Goal: Task Accomplishment & Management: Manage account settings

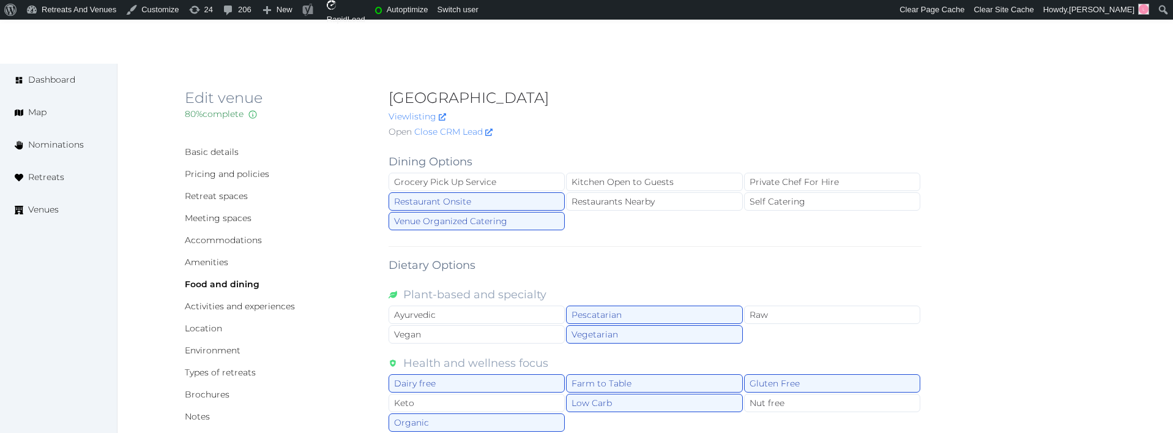
scroll to position [1347, 0]
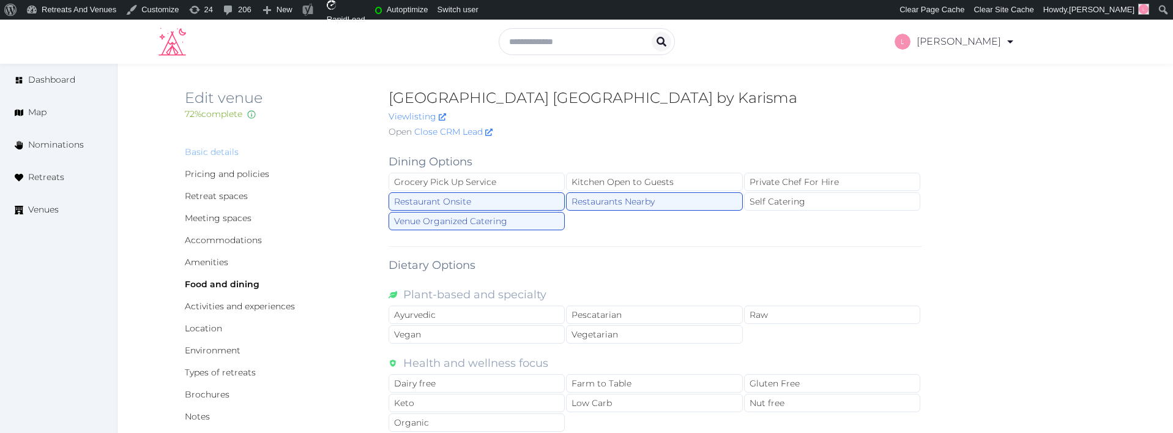
click at [207, 152] on link "Basic details" at bounding box center [212, 151] width 54 height 11
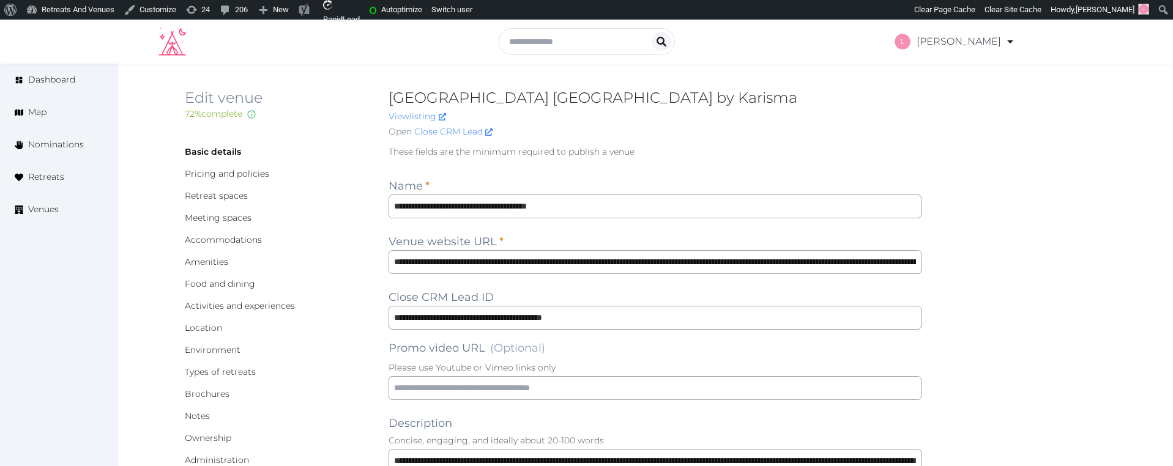
scroll to position [1639, 0]
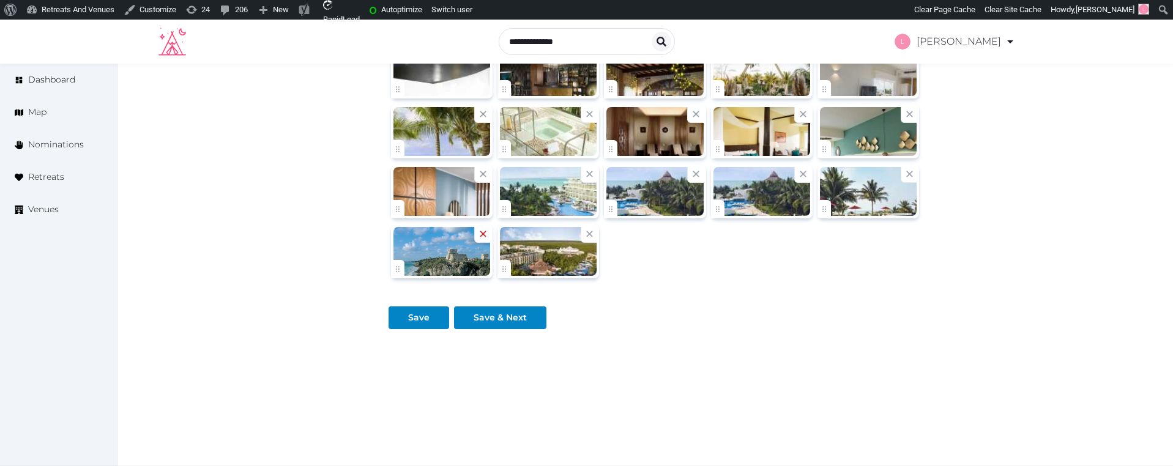
click at [481, 236] on icon at bounding box center [483, 234] width 6 height 6
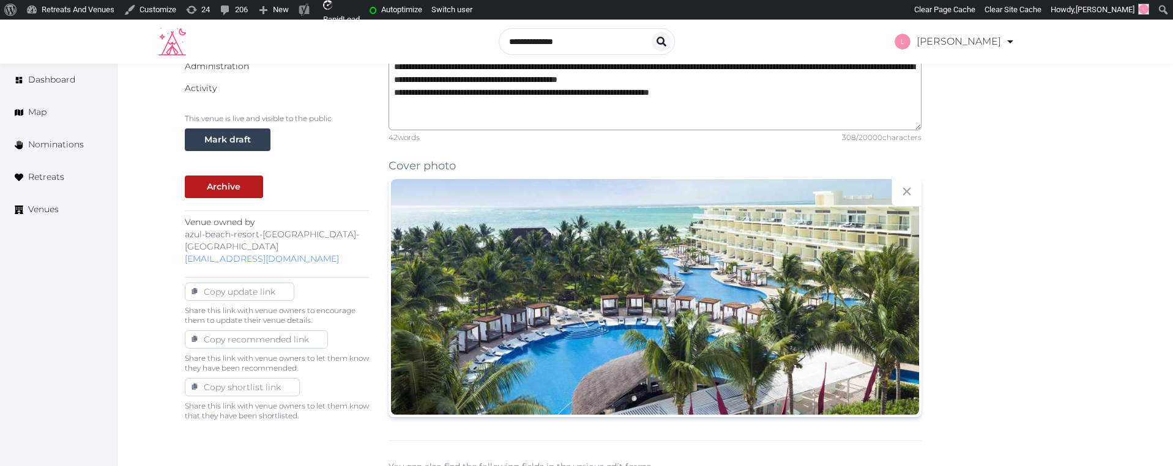
scroll to position [0, 0]
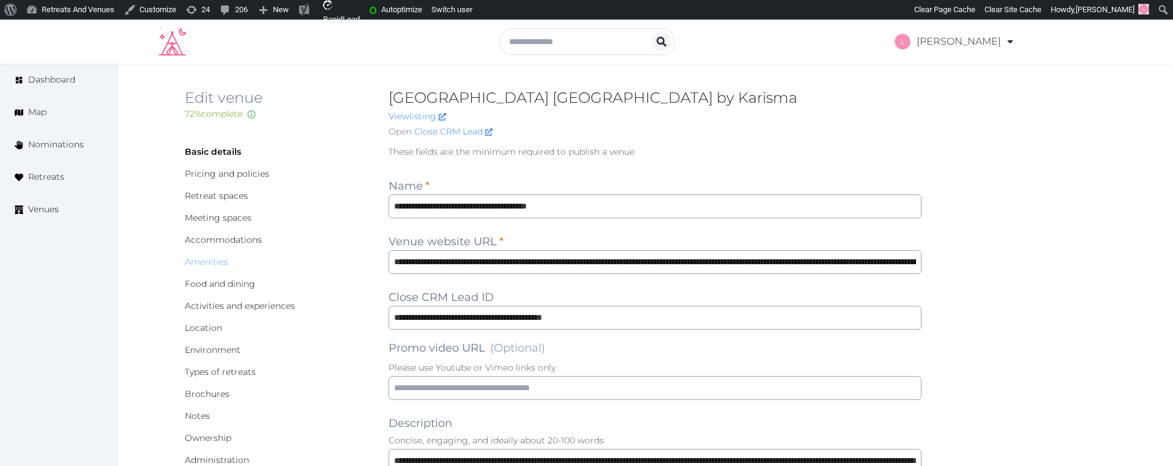
click at [206, 261] on link "Amenities" at bounding box center [206, 261] width 43 height 11
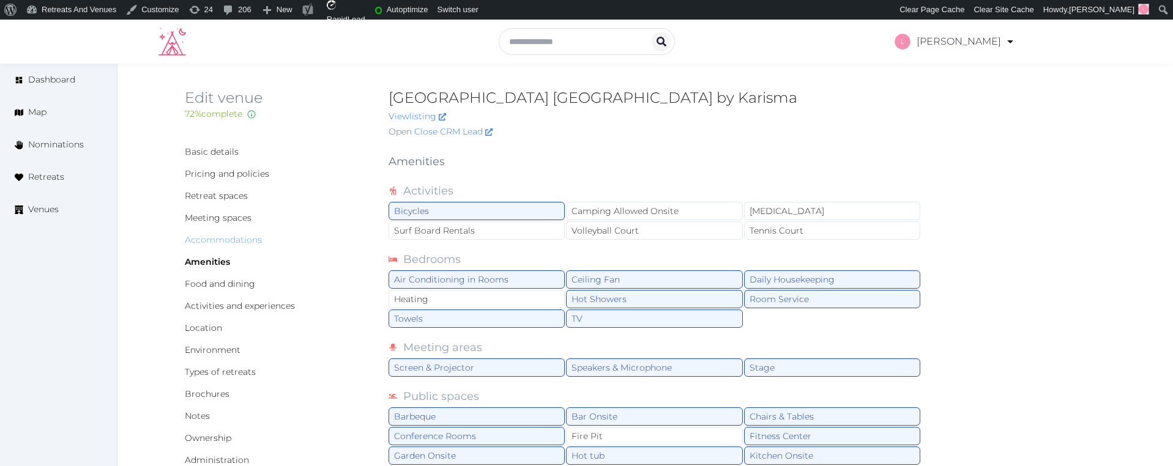
click at [211, 239] on link "Accommodations" at bounding box center [223, 239] width 77 height 11
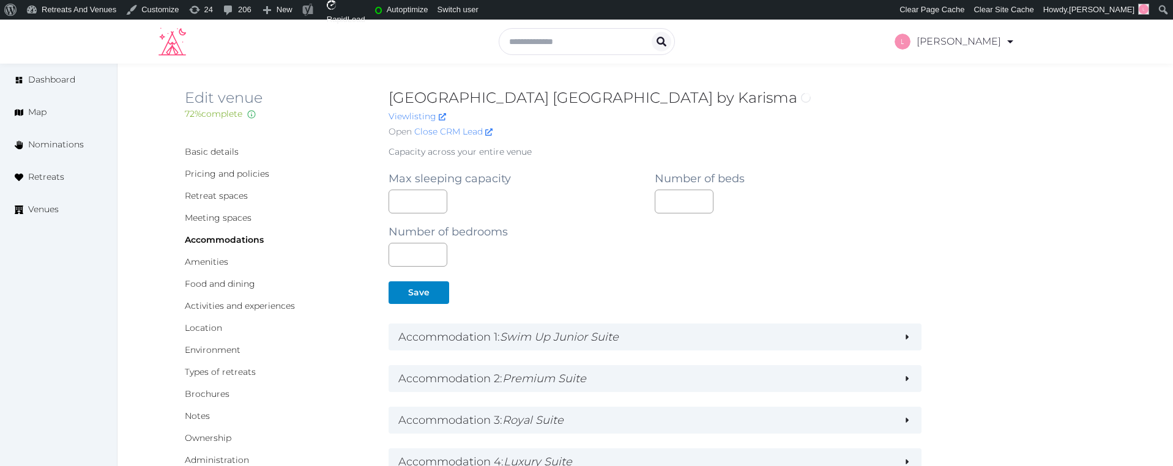
type textarea "**********"
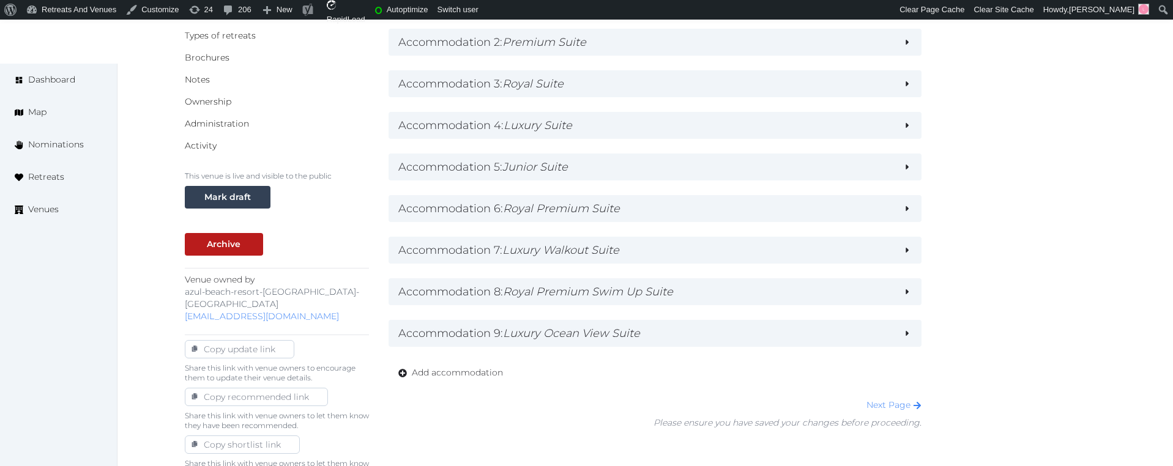
scroll to position [247, 0]
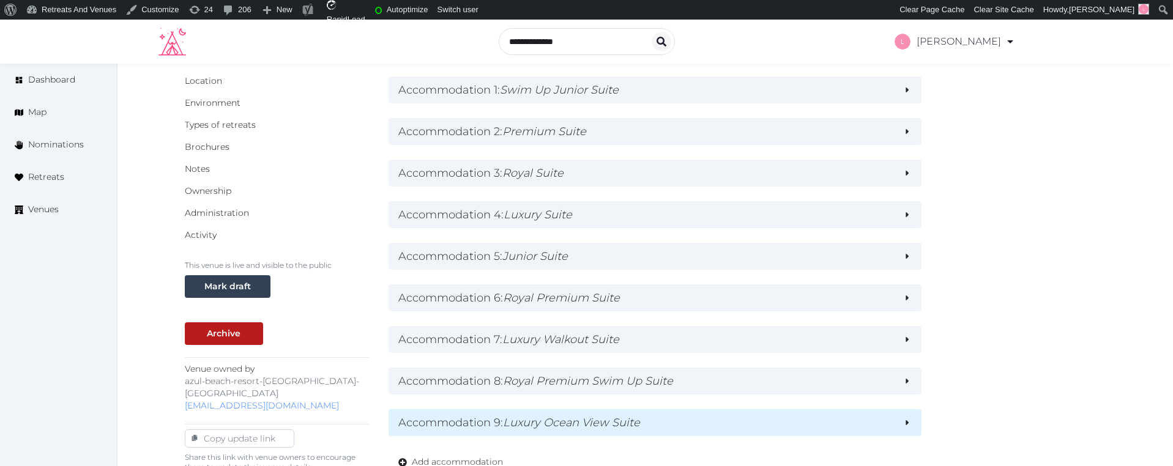
click at [668, 417] on h2 "Accommodation 9 : Luxury Ocean View Suite" at bounding box center [646, 422] width 496 height 17
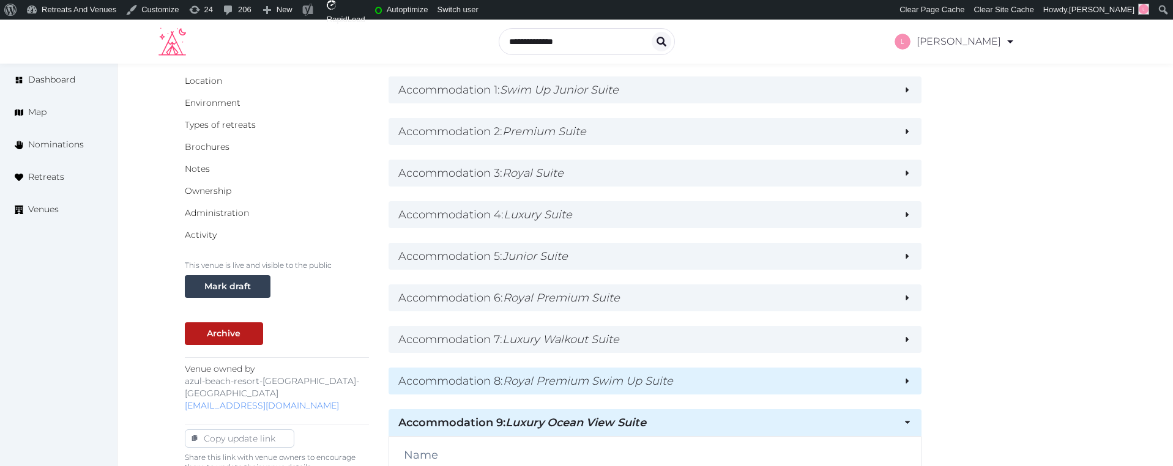
click at [679, 389] on h2 "Accommodation 8 : Royal Premium Swim Up Suite" at bounding box center [646, 381] width 496 height 17
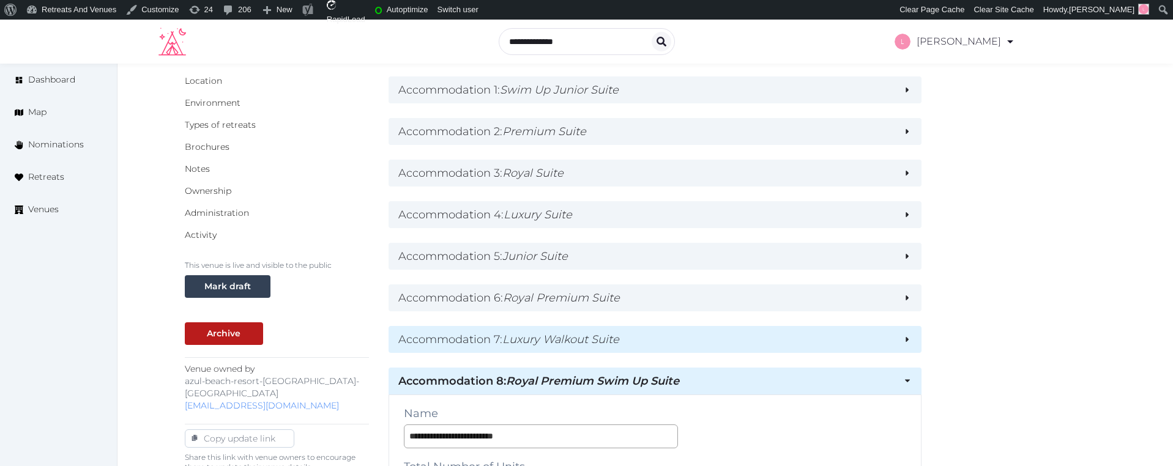
click at [689, 345] on h2 "Accommodation 7 : Luxury Walkout Suite" at bounding box center [646, 339] width 496 height 17
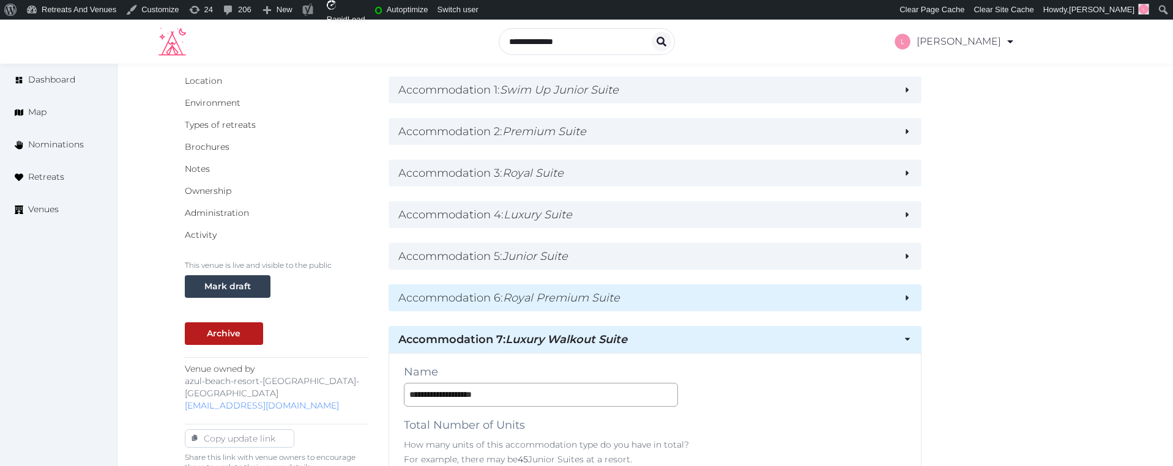
click at [689, 306] on h2 "Accommodation 6 : Royal Premium Suite" at bounding box center [646, 298] width 496 height 17
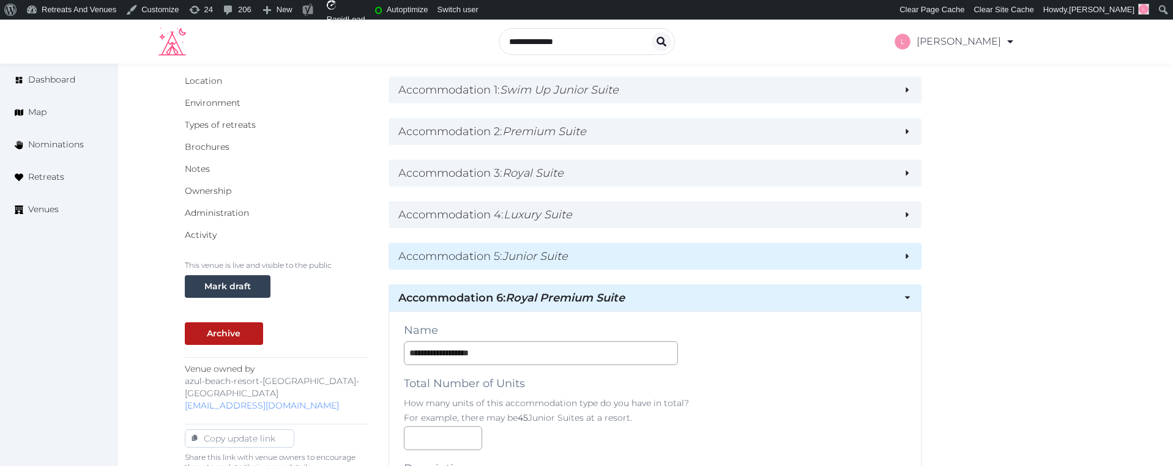
click at [695, 253] on h2 "Accommodation 5 : Junior Suite" at bounding box center [646, 256] width 496 height 17
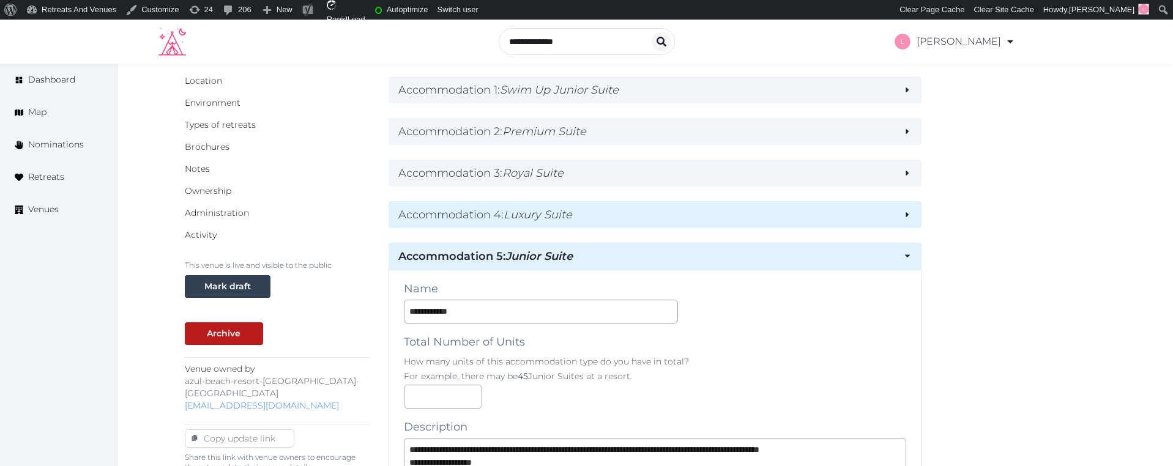
click at [695, 212] on h2 "Accommodation 4 : Luxury Suite" at bounding box center [646, 214] width 496 height 17
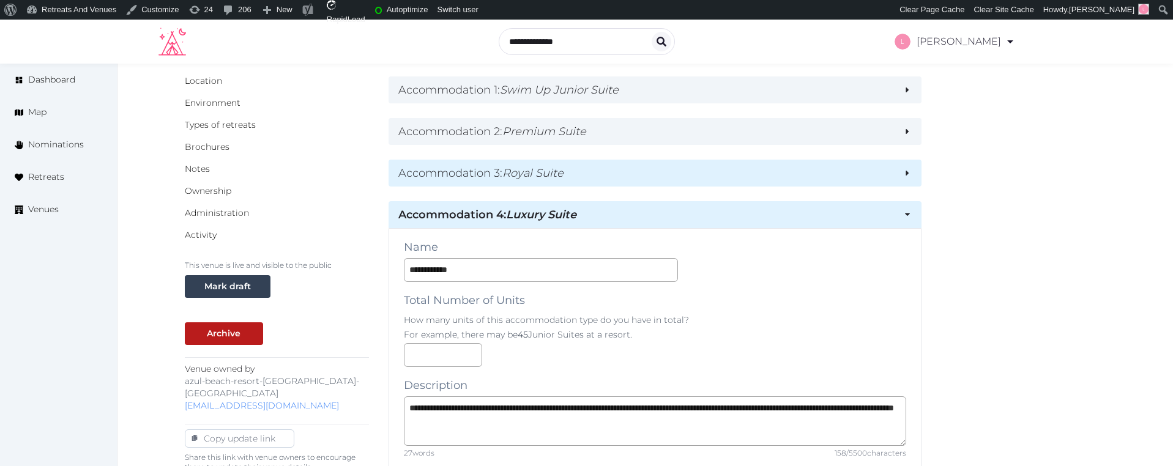
click at [701, 174] on h2 "Accommodation 3 : Royal Suite" at bounding box center [646, 173] width 496 height 17
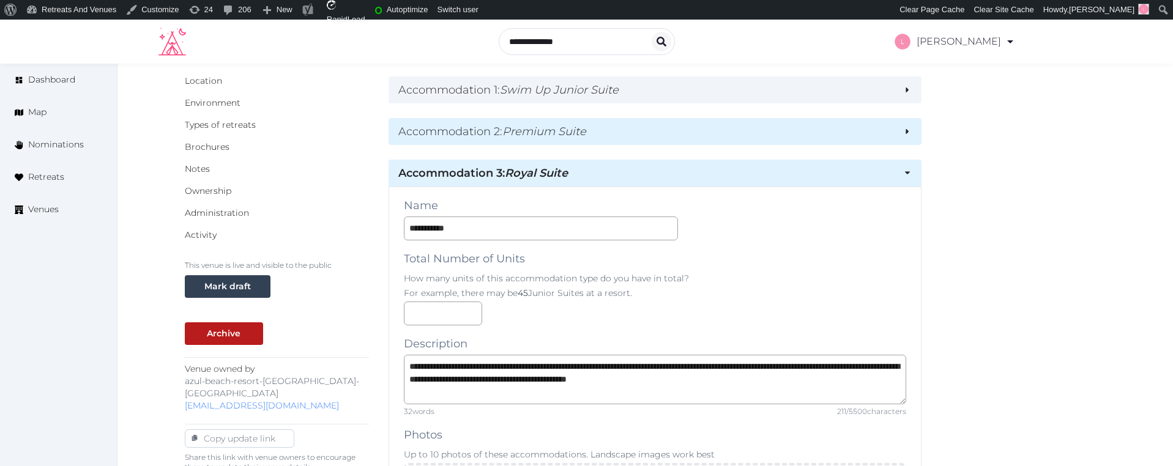
click at [704, 134] on h2 "Accommodation 2 : Premium Suite" at bounding box center [646, 131] width 496 height 17
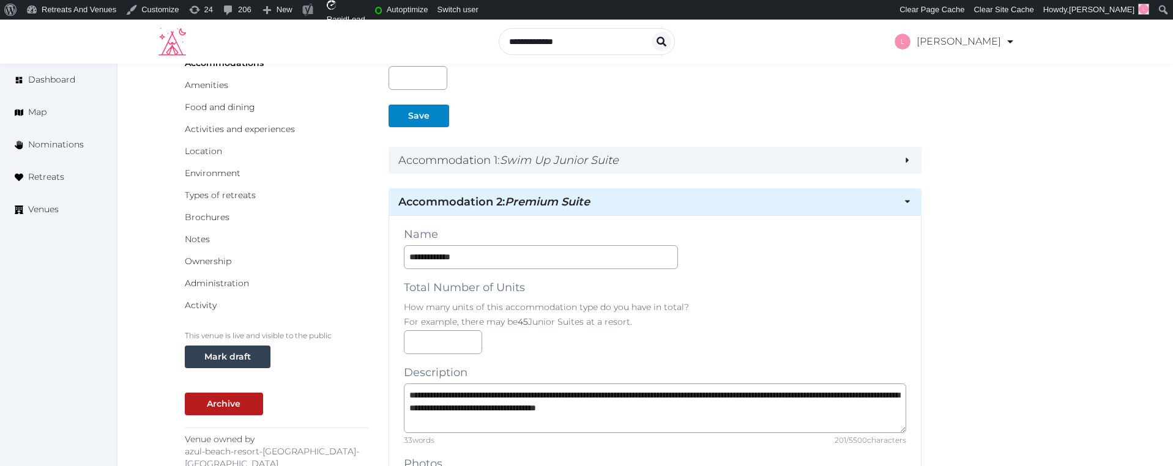
scroll to position [147, 0]
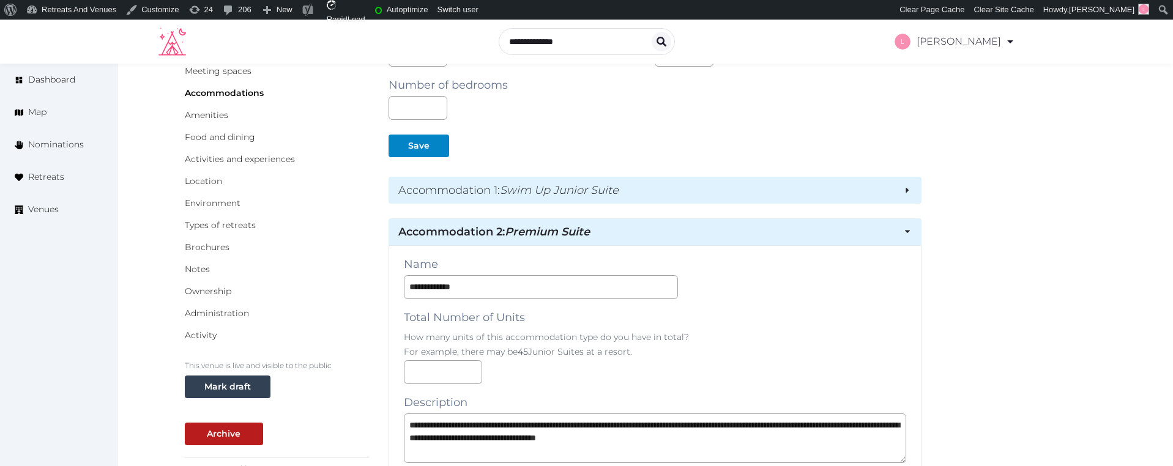
click at [676, 196] on h2 "Accommodation 1 : Swim Up Junior Suite" at bounding box center [646, 190] width 496 height 17
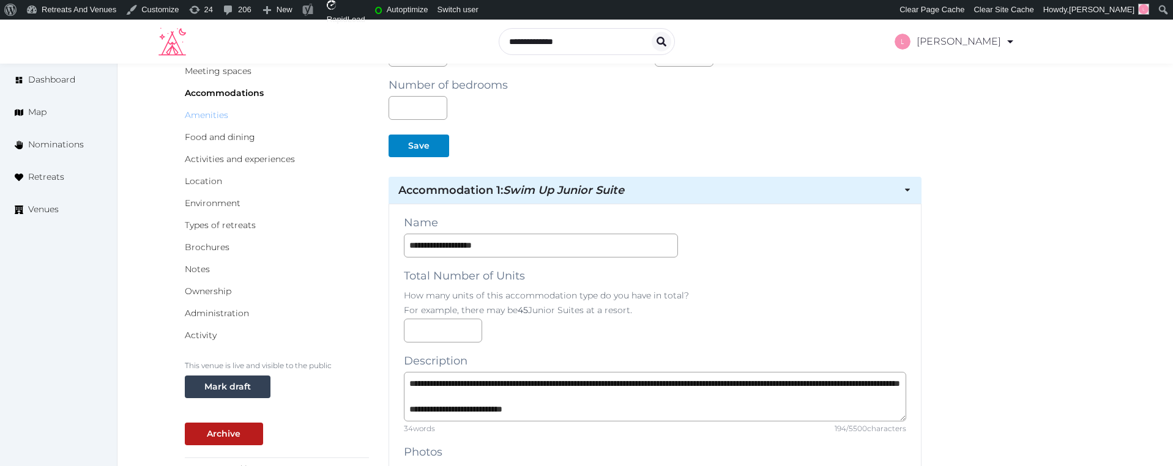
click at [198, 117] on link "Amenities" at bounding box center [206, 115] width 43 height 11
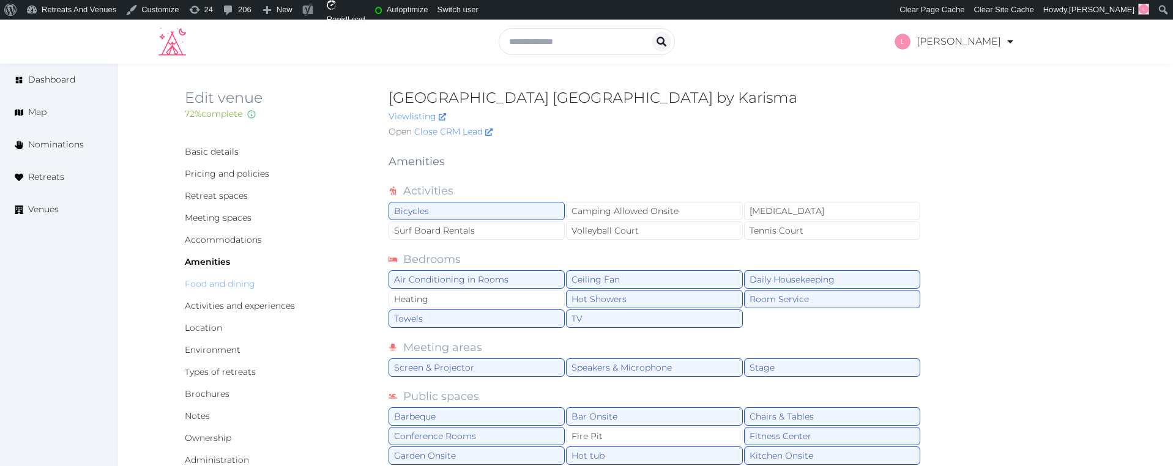
click at [204, 285] on link "Food and dining" at bounding box center [220, 284] width 70 height 11
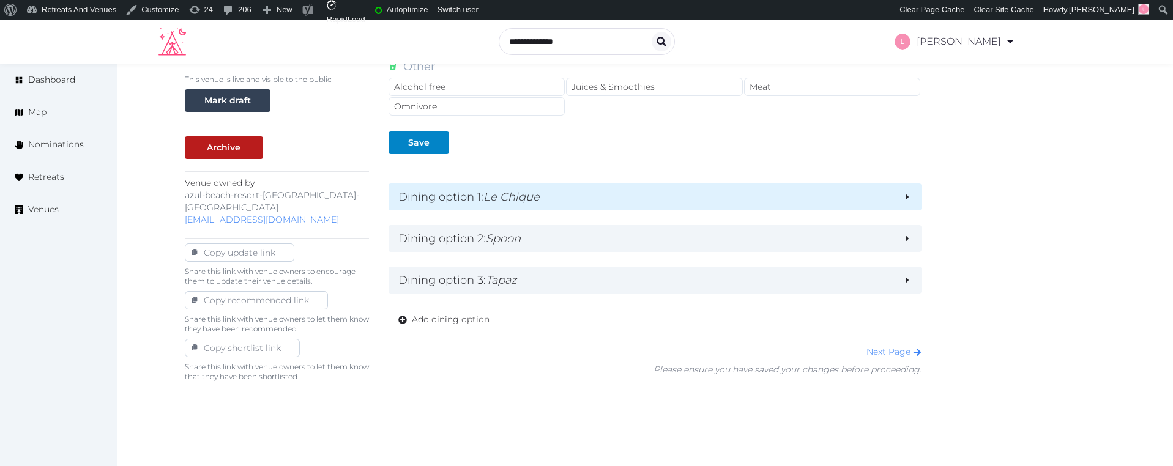
scroll to position [465, 0]
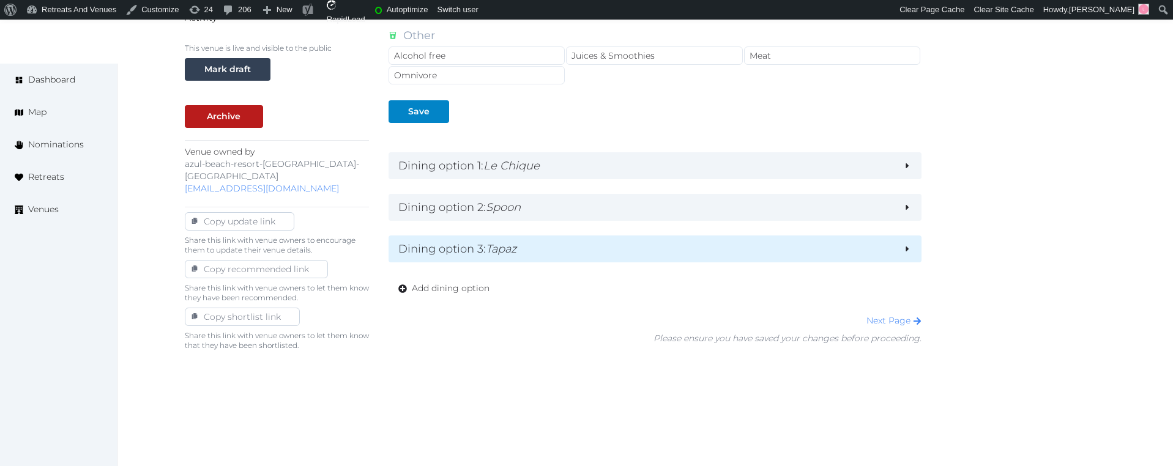
click at [559, 249] on h2 "Dining option 3 : Tapaz" at bounding box center [646, 249] width 496 height 17
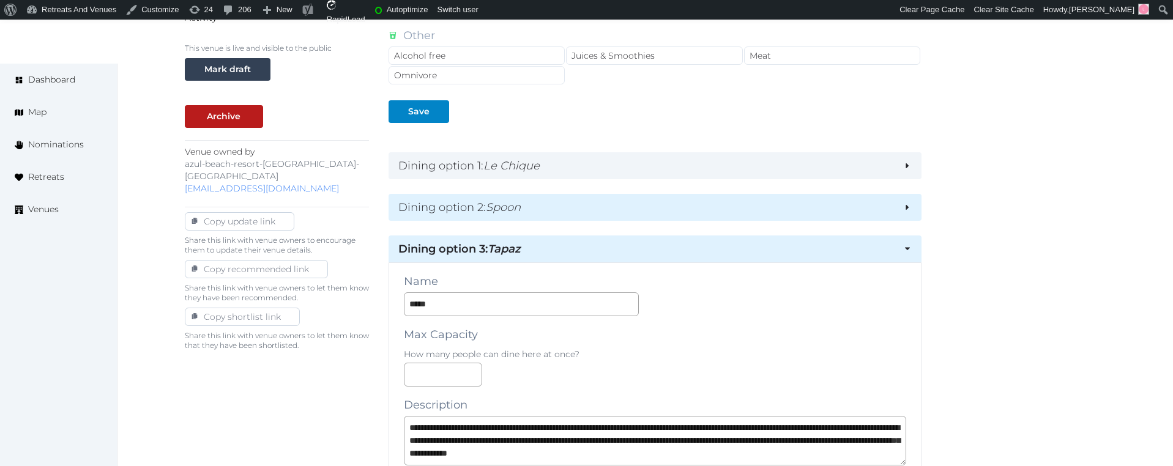
click at [559, 212] on h2 "Dining option 2 : Spoon" at bounding box center [646, 207] width 496 height 17
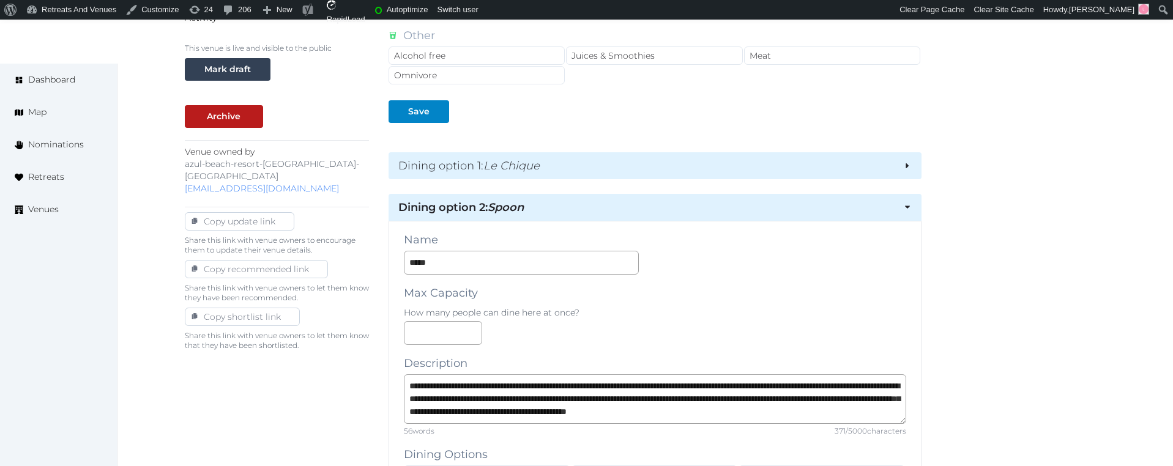
click at [564, 160] on h2 "Dining option 1 : Le Chique" at bounding box center [646, 165] width 496 height 17
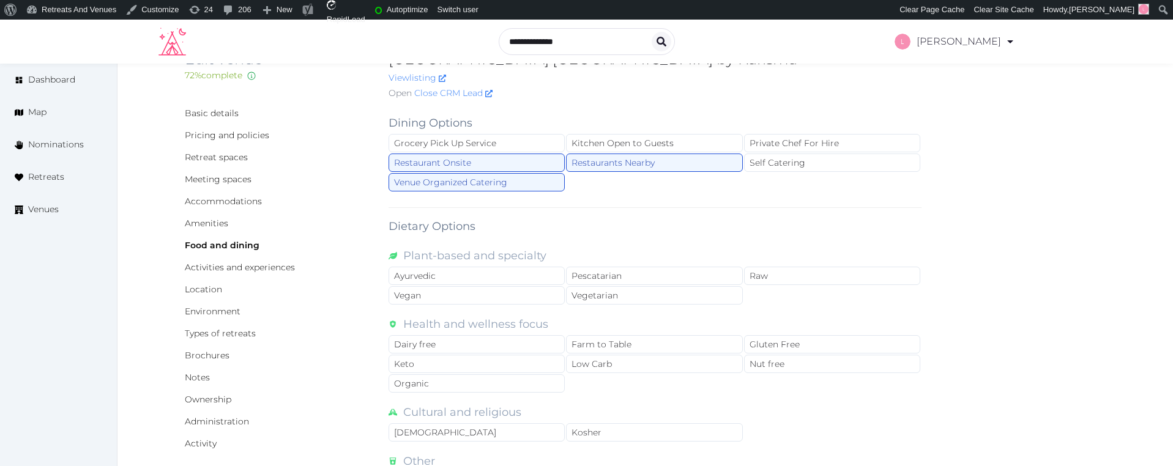
scroll to position [0, 0]
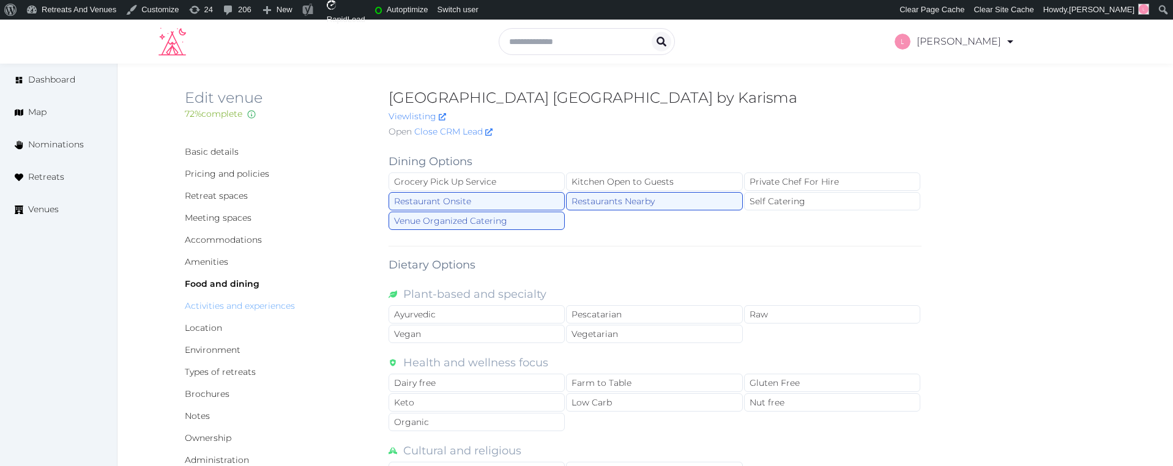
click at [215, 310] on link "Activities and experiences" at bounding box center [240, 306] width 110 height 11
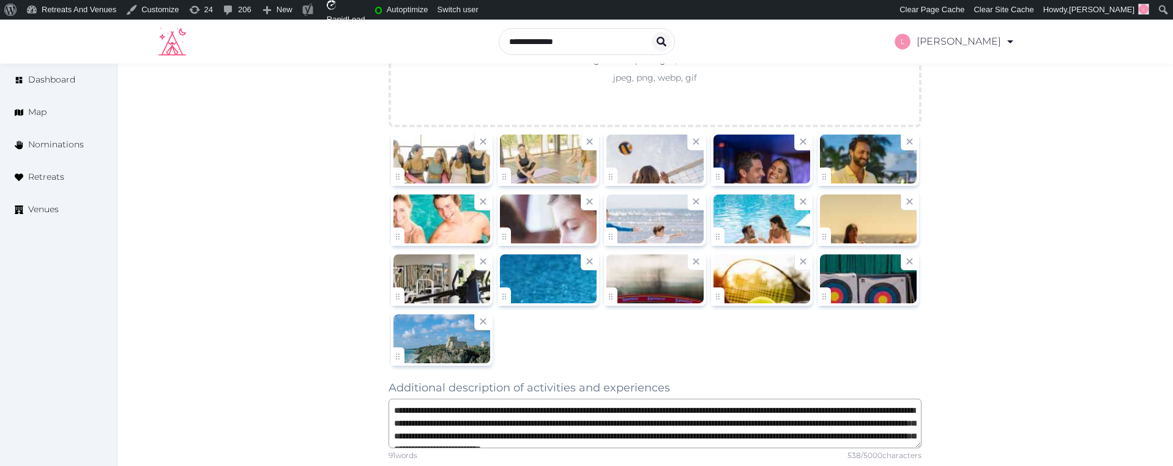
scroll to position [930, 0]
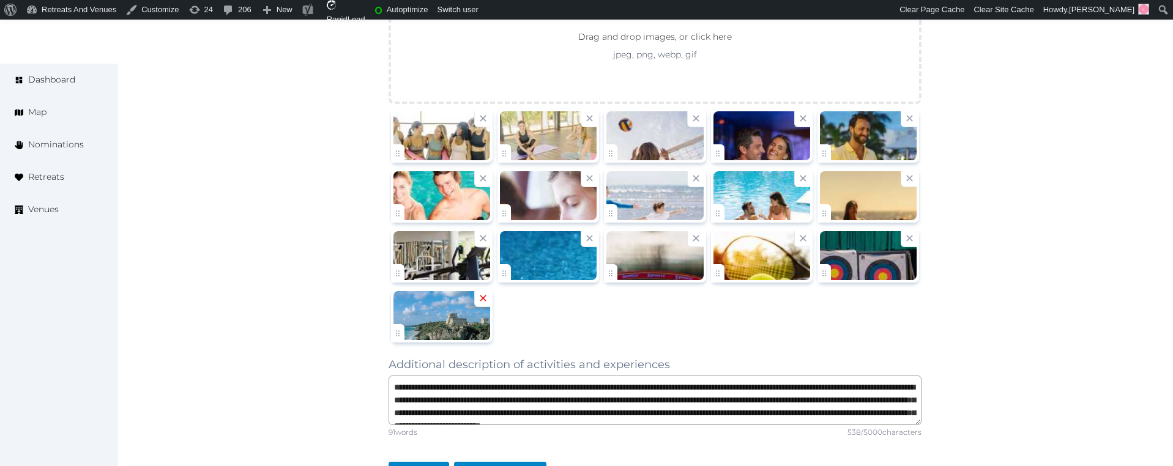
click at [485, 299] on icon at bounding box center [483, 299] width 12 height 12
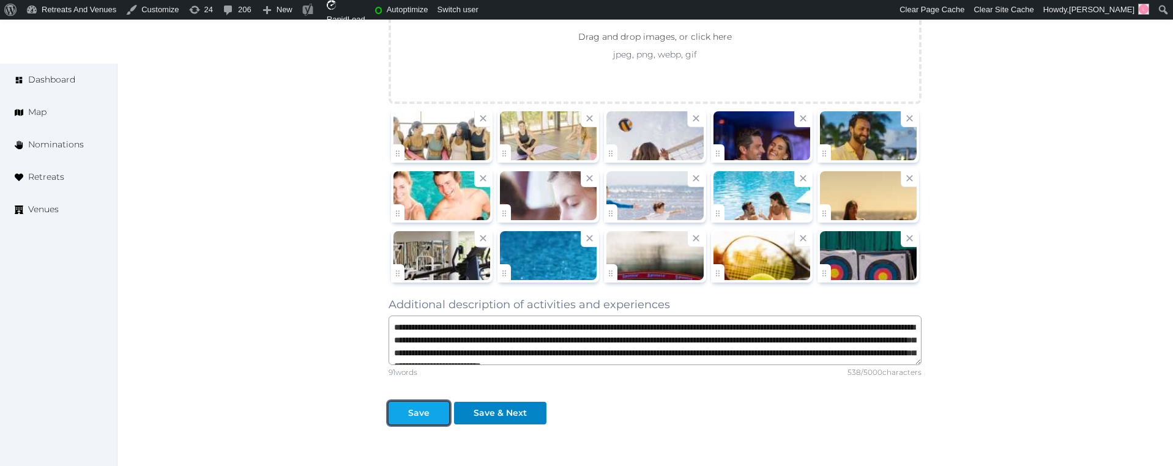
click at [414, 414] on div "Save" at bounding box center [418, 413] width 21 height 13
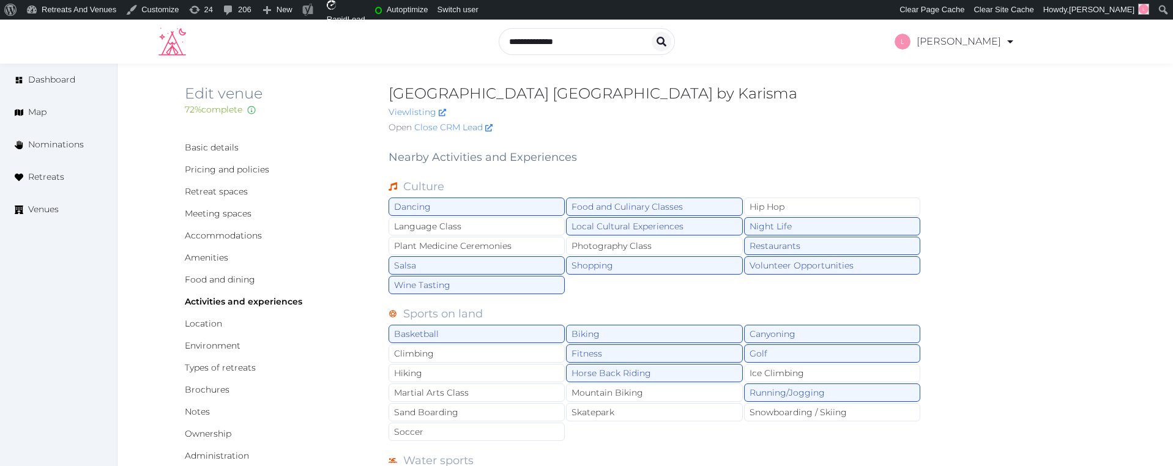
scroll to position [0, 0]
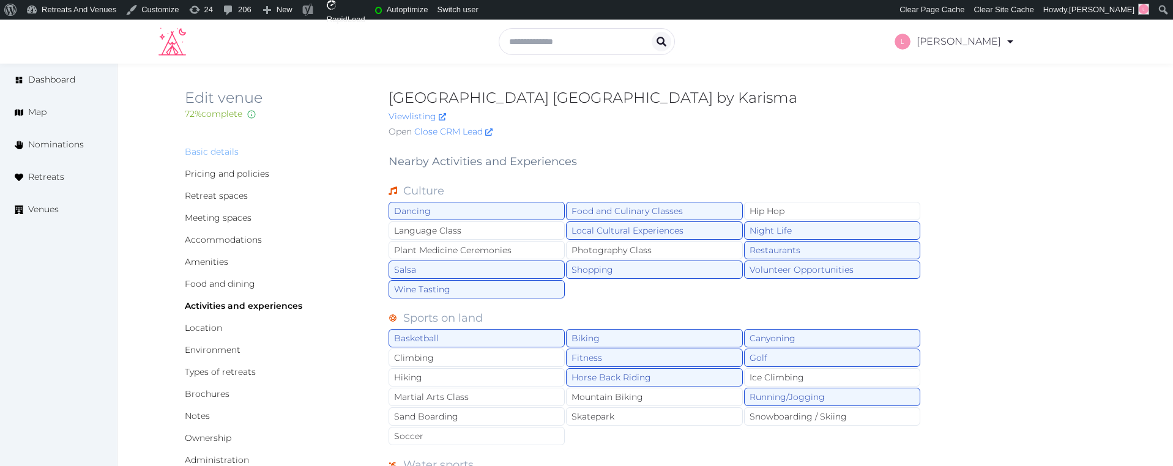
click at [210, 151] on link "Basic details" at bounding box center [212, 151] width 54 height 11
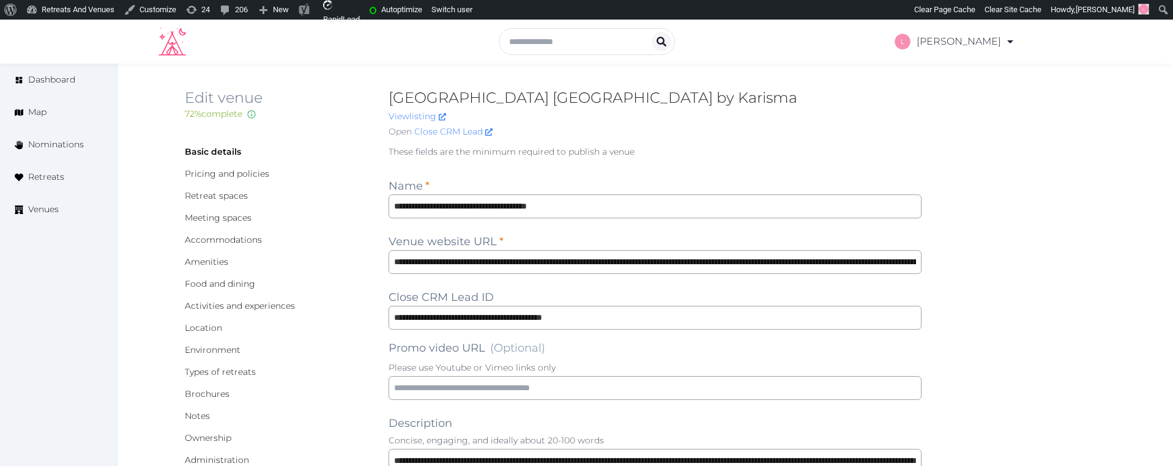
scroll to position [1639, 0]
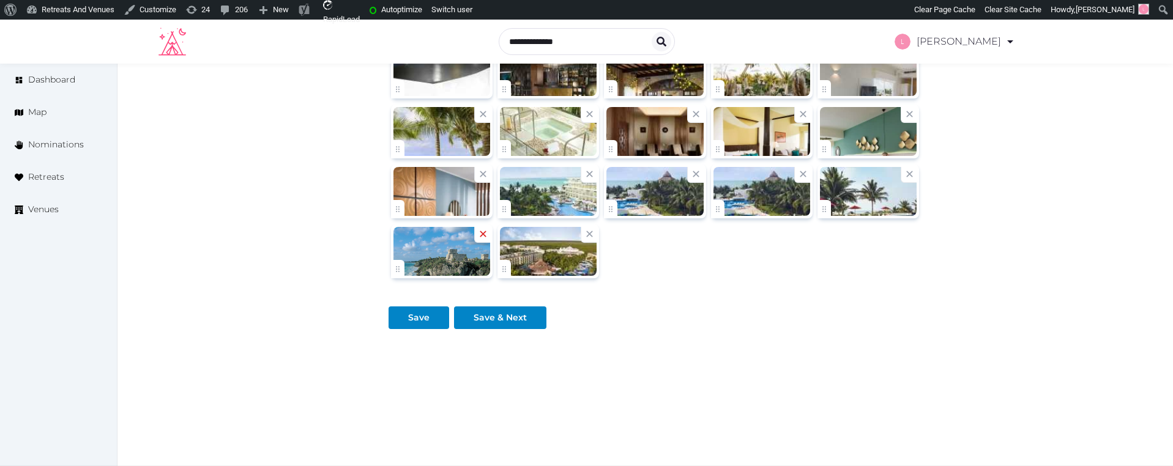
click at [481, 231] on icon at bounding box center [483, 234] width 6 height 6
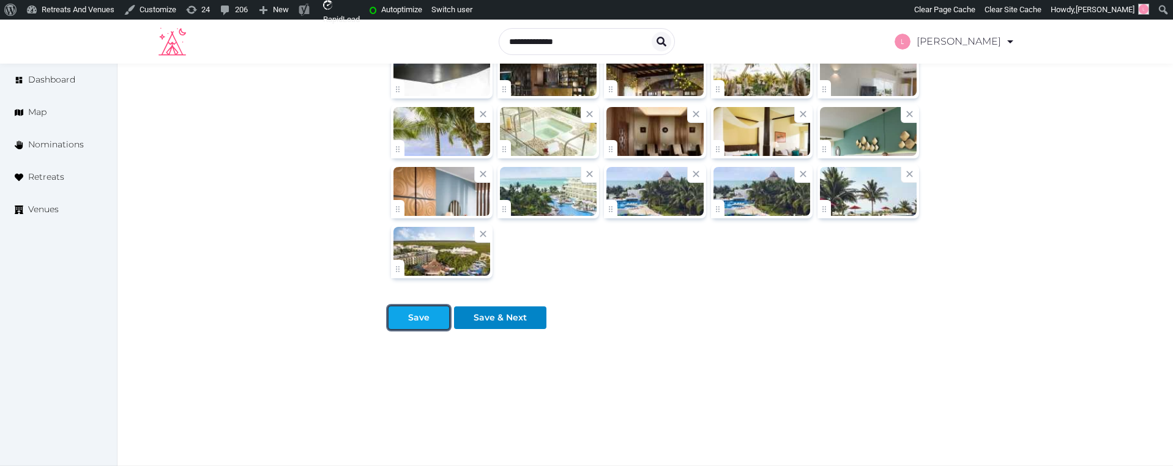
click at [411, 312] on div "Save" at bounding box center [418, 318] width 21 height 13
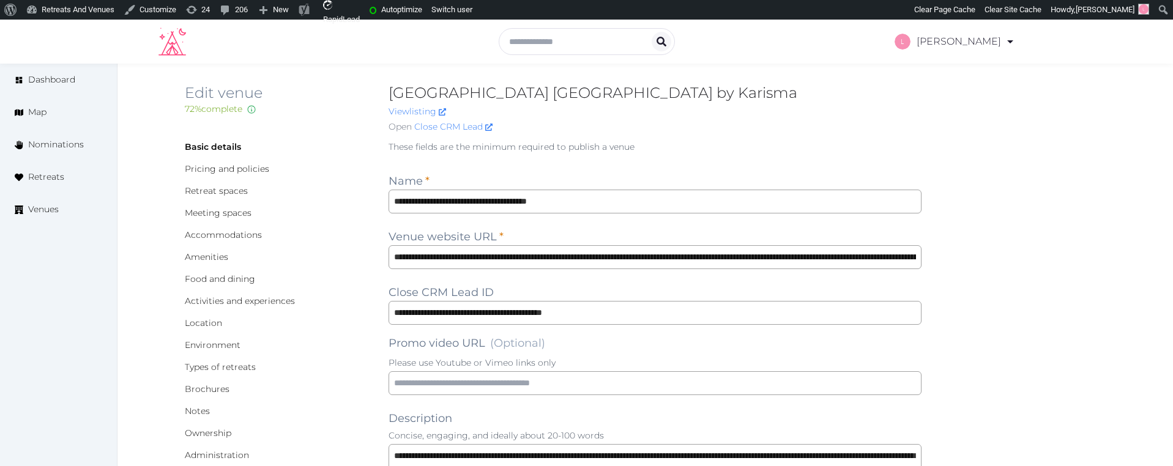
scroll to position [0, 0]
